Goal: Find contact information: Find contact information

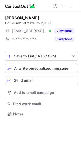
click at [63, 30] on button "View email" at bounding box center [64, 30] width 20 height 5
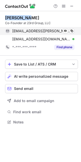
scroll to position [118, 81]
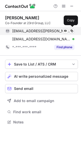
click at [33, 32] on span "ross2975@dowling.edu" at bounding box center [41, 31] width 58 height 5
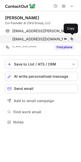
click at [21, 41] on span "greggr@23rdgroup.com" at bounding box center [41, 39] width 58 height 5
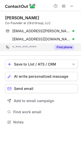
click at [59, 50] on div "Find phone" at bounding box center [62, 47] width 23 height 8
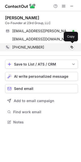
click at [38, 47] on div "+17046146670" at bounding box center [43, 47] width 62 height 5
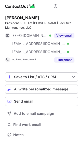
scroll to position [131, 81]
click at [10, 25] on div "President & CEO at [PERSON_NAME] Facilities Maintenance, LLC" at bounding box center [41, 25] width 72 height 9
click at [26, 22] on div "President & CEO at [PERSON_NAME] Facilities Maintenance, LLC" at bounding box center [41, 25] width 72 height 9
copy div "President & CEO"
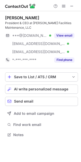
click at [9, 18] on div "[PERSON_NAME]" at bounding box center [22, 17] width 34 height 5
click at [14, 19] on div "[PERSON_NAME]" at bounding box center [22, 17] width 34 height 5
click at [28, 18] on div "[PERSON_NAME]" at bounding box center [22, 17] width 34 height 5
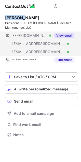
copy div "[PERSON_NAME]"
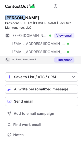
click at [55, 57] on button "Find phone" at bounding box center [64, 59] width 20 height 5
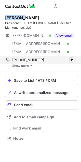
scroll to position [135, 81]
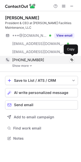
click at [21, 60] on span "[PHONE_NUMBER]" at bounding box center [28, 60] width 32 height 5
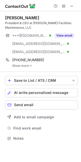
click at [23, 64] on link "Show more" at bounding box center [44, 66] width 65 height 4
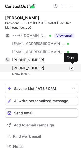
click at [20, 67] on span "[PHONE_NUMBER]" at bounding box center [28, 68] width 32 height 5
